Goal: Transaction & Acquisition: Download file/media

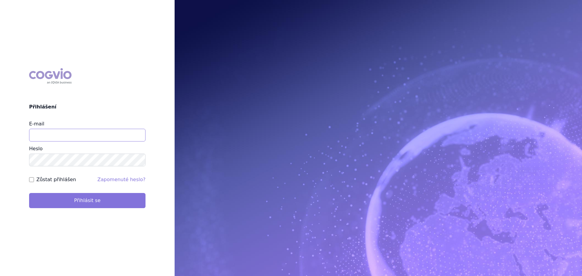
type input "zuzana.hurtova2@drmax.eu"
click at [99, 197] on button "Přihlásit se" at bounding box center [87, 200] width 116 height 15
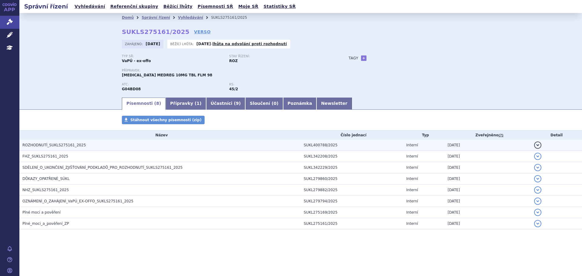
drag, startPoint x: 49, startPoint y: 145, endPoint x: 58, endPoint y: 148, distance: 8.9
click at [49, 145] on span "ROZHODNUTÍ_SUKLS275161_2025" at bounding box center [53, 145] width 63 height 4
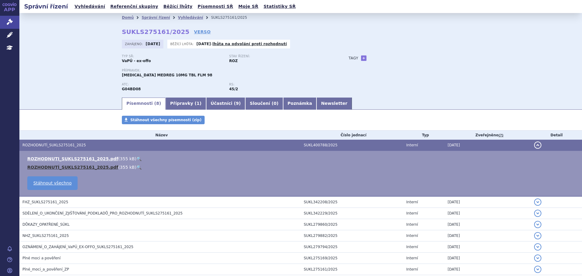
drag, startPoint x: 63, startPoint y: 159, endPoint x: 64, endPoint y: 165, distance: 6.1
click at [63, 159] on link "ROZHODNUTI_SUKLS275161_2025.pdf" at bounding box center [72, 158] width 91 height 5
click at [455, 83] on div "Typ SŘ: VaPÚ - ex-offo Stav řízení: ROZ Přípravek: SOLIFENACIN MEDREG 10MG TBL …" at bounding box center [301, 76] width 358 height 42
